Goal: Find specific page/section: Find specific page/section

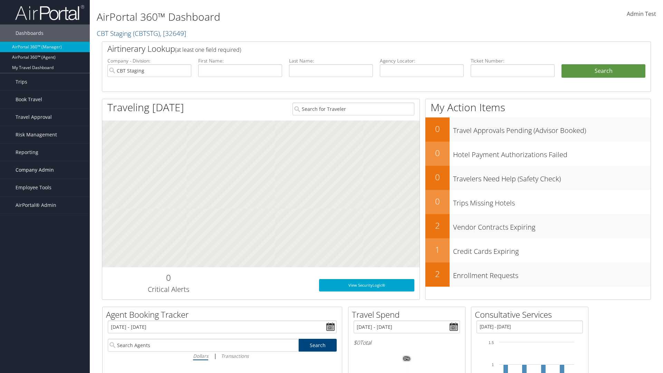
click at [45, 170] on span "Company Admin" at bounding box center [35, 169] width 38 height 17
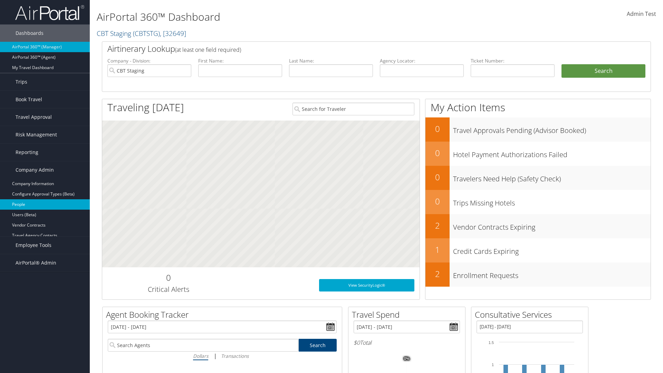
click at [45, 204] on link "People" at bounding box center [45, 204] width 90 height 10
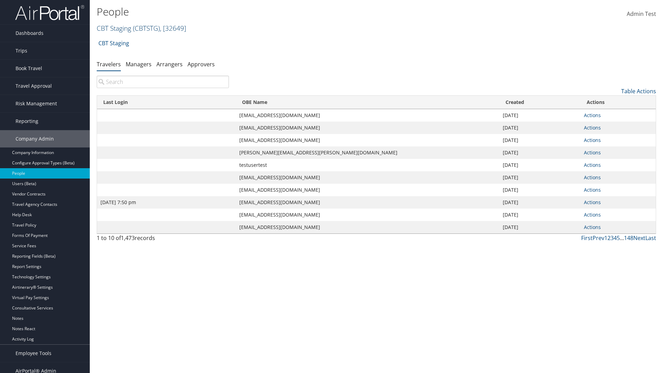
click at [114, 28] on link "CBT Staging ( CBTSTG ) , [ 32649 ]" at bounding box center [141, 27] width 89 height 9
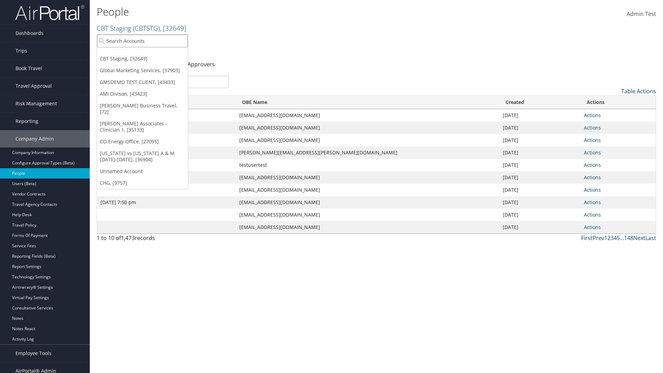
click at [142, 41] on input "search" at bounding box center [142, 41] width 91 height 13
type input "CBTSTG"
click at [142, 54] on div "CBT Staging (CBTSTG), [32649]" at bounding box center [142, 53] width 98 height 6
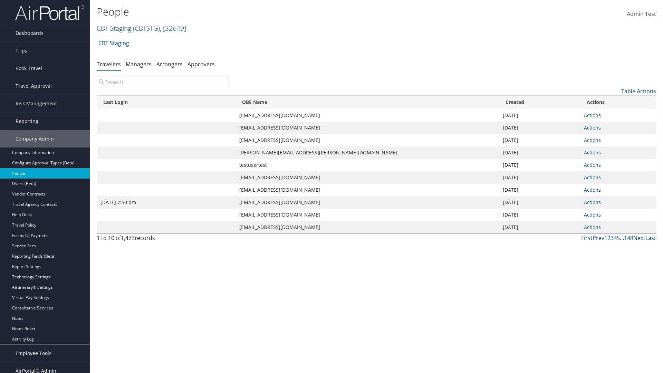
click at [163, 82] on input "search" at bounding box center [163, 82] width 132 height 12
type input "[DATE] 7:50 pm"
